Goal: Transaction & Acquisition: Purchase product/service

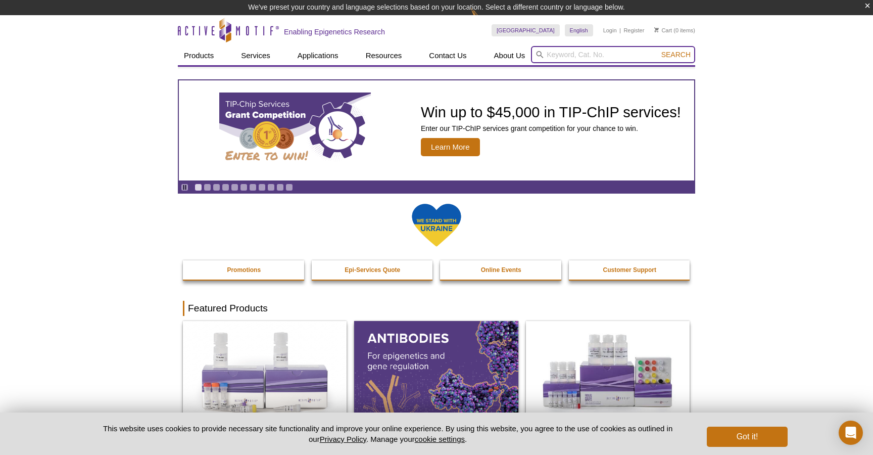
click at [568, 54] on input "search" at bounding box center [613, 54] width 164 height 17
paste input "MAXpack Immunostaining Media Kit"
click at [598, 71] on strong "MAXpack Immunostaining Media Kit" at bounding box center [617, 71] width 115 height 8
type input "15251 – MAXpack Immunostaining Media Kit"
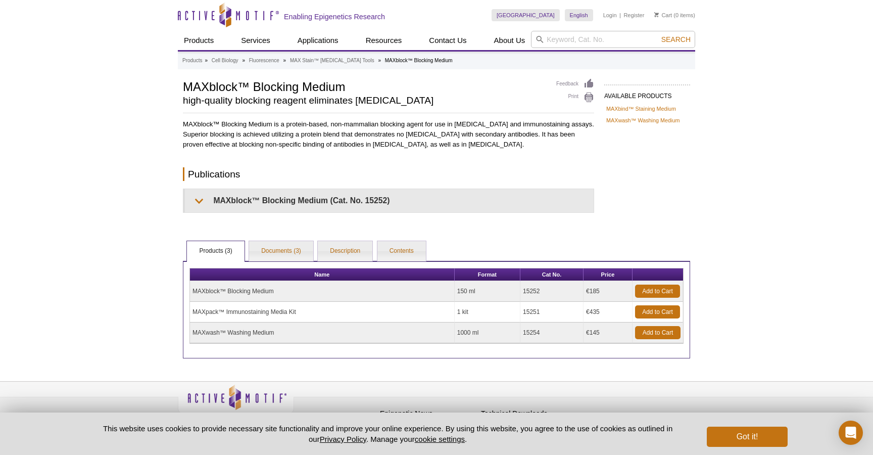
scroll to position [5, 0]
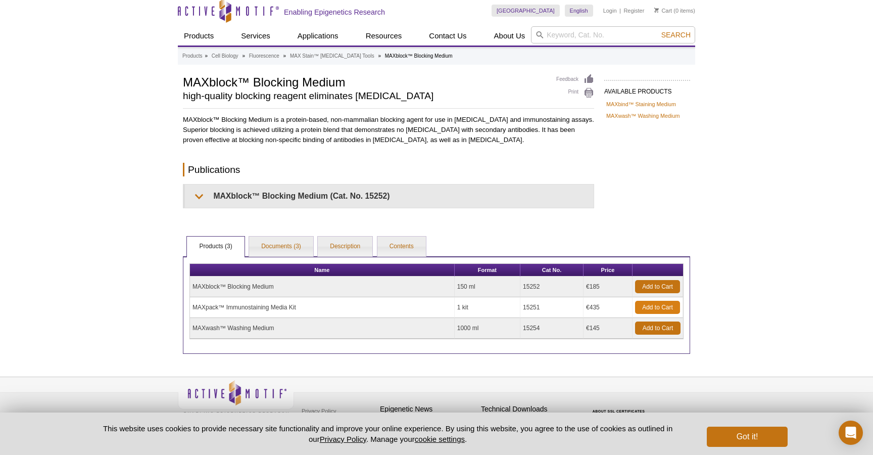
click at [656, 308] on link "Add to Cart" at bounding box center [657, 307] width 45 height 13
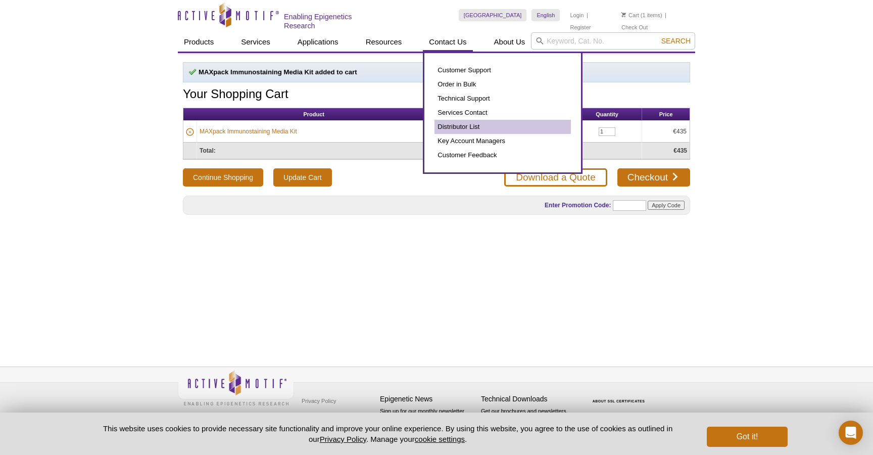
click at [476, 123] on link "Distributor List" at bounding box center [503, 127] width 136 height 14
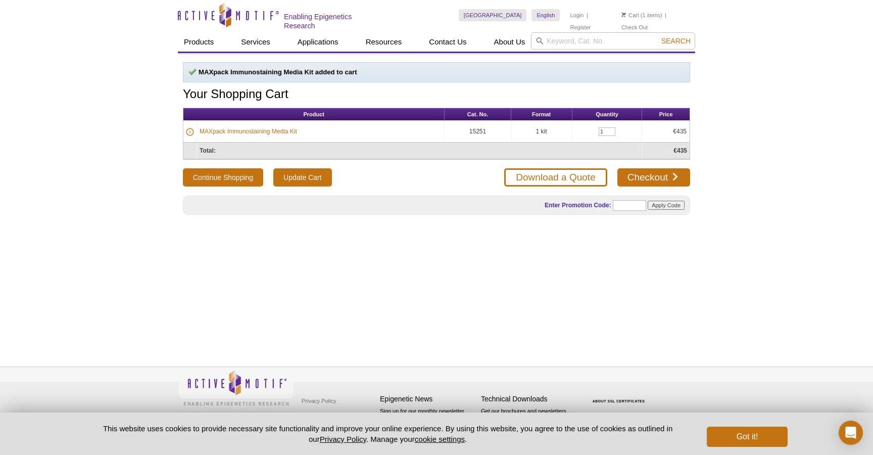
click at [355, 263] on div "MAXpack Immunostaining Media Kit added to cart Your Shopping Cart Product Cat. …" at bounding box center [437, 198] width 518 height 291
click at [556, 175] on link "Download a Quote" at bounding box center [555, 177] width 103 height 18
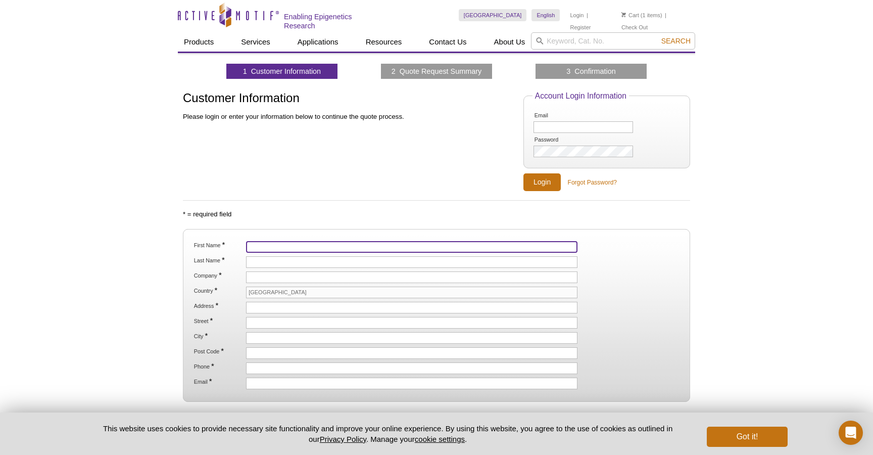
click at [335, 246] on input "First Name *" at bounding box center [412, 247] width 332 height 12
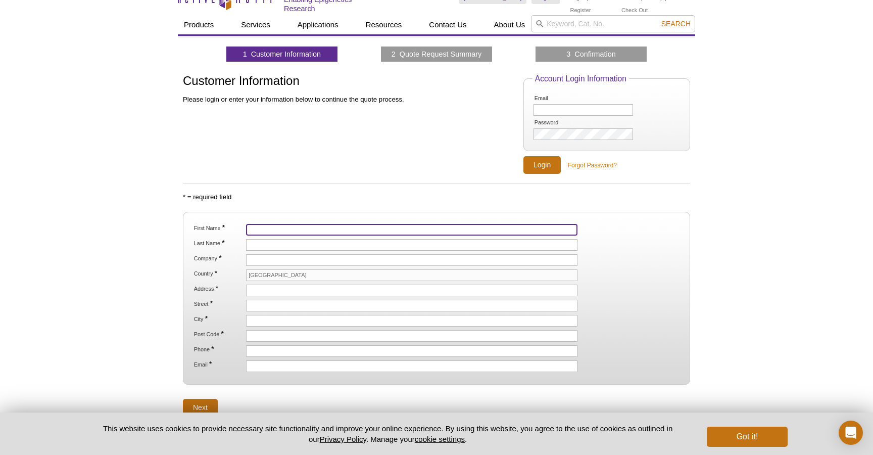
scroll to position [17, 0]
